Goal: Find specific page/section: Find specific page/section

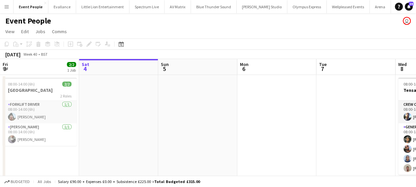
click at [5, 7] on app-icon "Menu" at bounding box center [6, 6] width 5 height 5
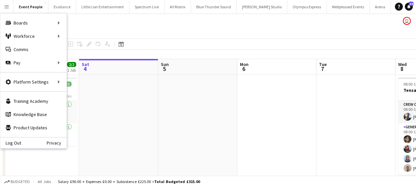
click at [112, 84] on app-date-cell at bounding box center [118, 182] width 79 height 214
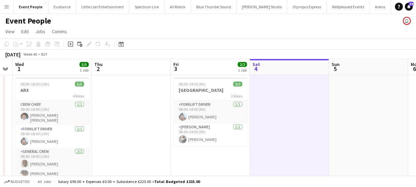
drag, startPoint x: 138, startPoint y: 103, endPoint x: 302, endPoint y: 124, distance: 165.5
click at [310, 133] on app-calendar-viewport "Mon 29 Tue 30 Wed 1 5/5 1 Job Thu 2 Fri 3 2/2 1 Job Sat 4 Sun 5 Mon 6 Tue 7 Wed…" at bounding box center [208, 174] width 416 height 230
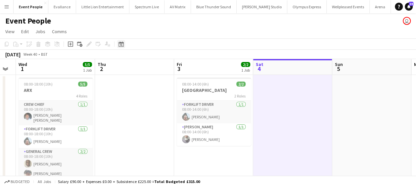
click at [121, 46] on icon at bounding box center [120, 43] width 5 height 5
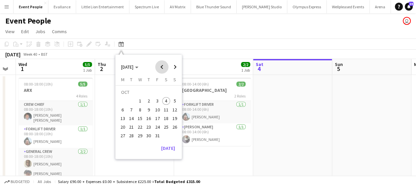
click at [159, 66] on span "Previous month" at bounding box center [161, 66] width 13 height 13
click at [150, 120] on span "19" at bounding box center [149, 120] width 8 height 8
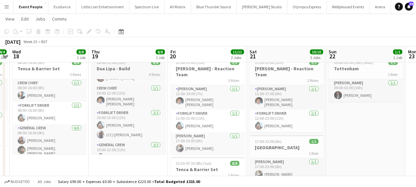
scroll to position [19, 0]
